Goal: Information Seeking & Learning: Learn about a topic

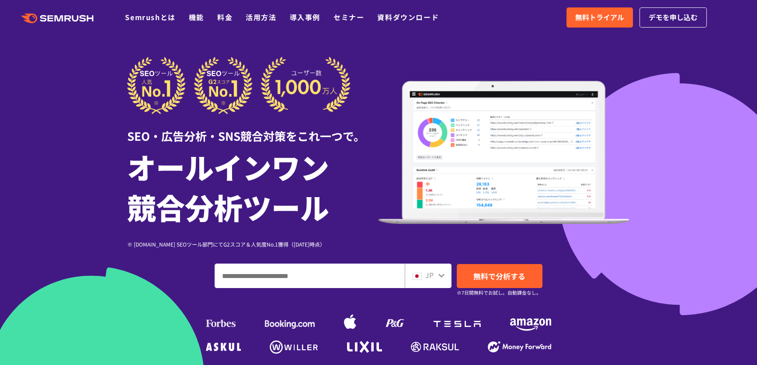
click at [297, 277] on input "ドメイン、キーワードまたはURLを入力してください" at bounding box center [309, 276] width 189 height 24
paste input "**********"
type input "**********"
click at [476, 273] on span "無料で分析する" at bounding box center [499, 275] width 52 height 11
